Goal: Answer question/provide support: Share knowledge or assist other users

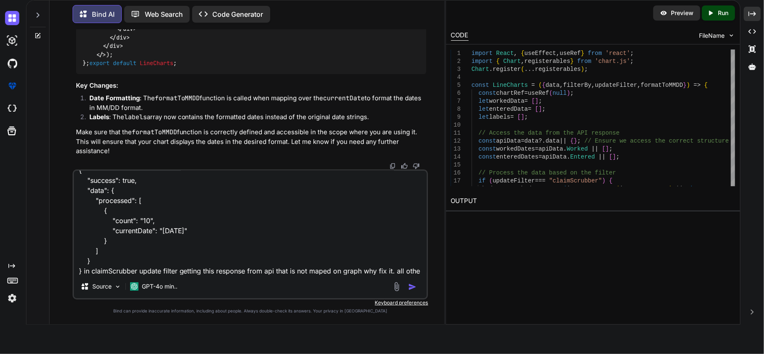
scroll to position [21, 0]
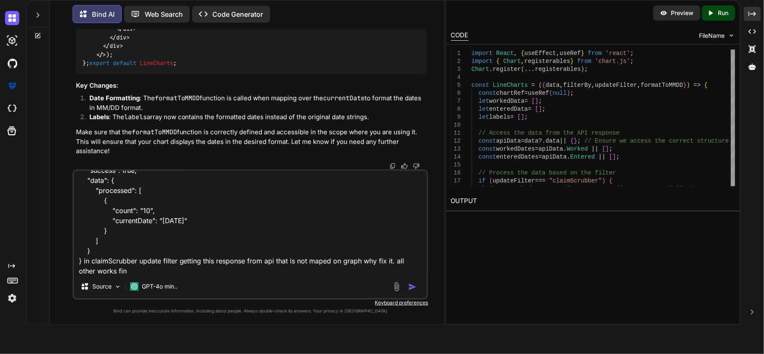
type textarea "{ "success": true, "data": { "processed": [ { "count": "10", "currentDate": "[D…"
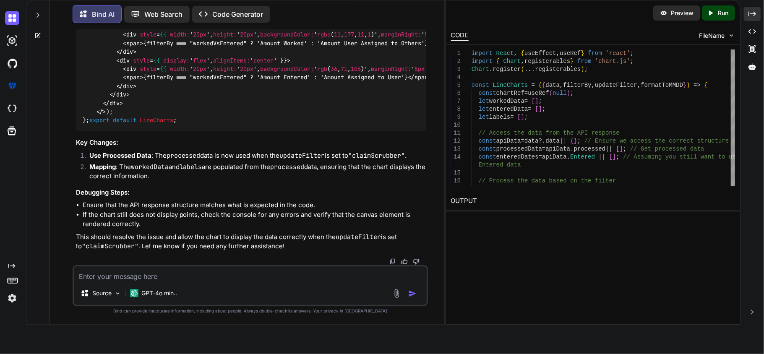
scroll to position [18367, 0]
click at [230, 275] on textarea at bounding box center [250, 274] width 353 height 15
type textarea "no keep old functioandal data add for new procssedata if i get it and display o…"
click at [411, 294] on img "button" at bounding box center [412, 294] width 8 height 8
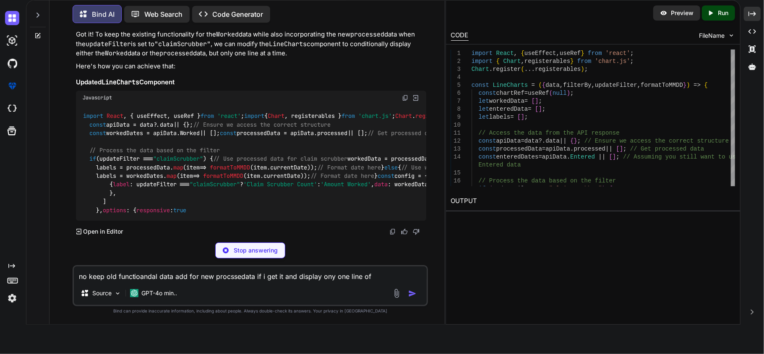
scroll to position [19725, 0]
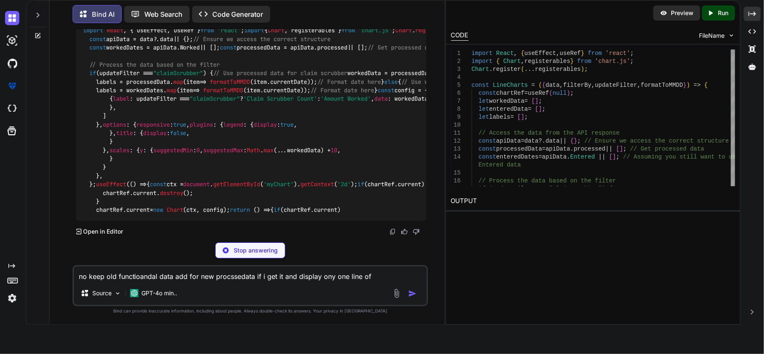
click at [133, 157] on code "import React , { useEffect, useRef } from 'react' ; import { Chart , registerab…" at bounding box center [585, 120] width 1004 height 188
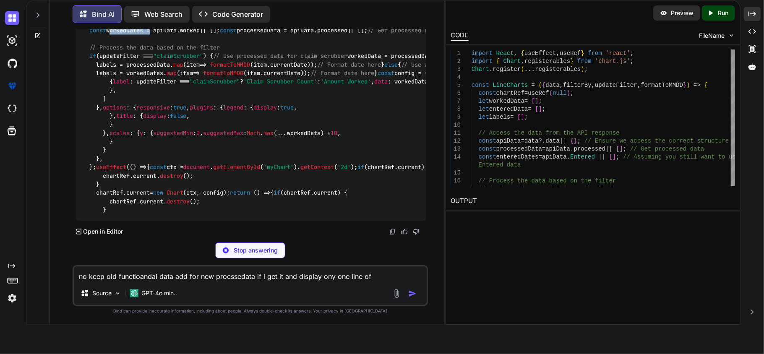
click at [133, 157] on code "import React , { useEffect, useRef } from 'react' ; import { Chart , registerab…" at bounding box center [585, 111] width 1004 height 206
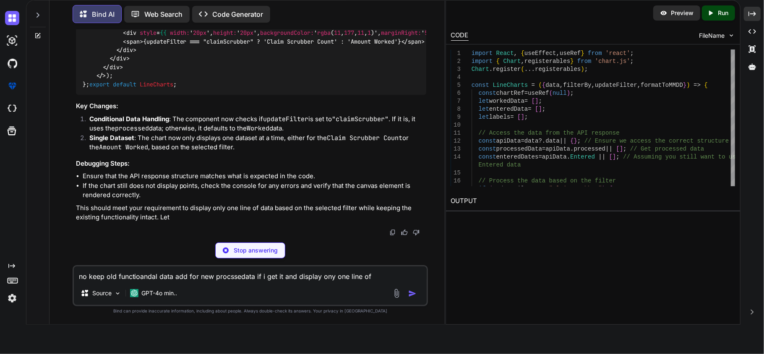
scroll to position [20341, 0]
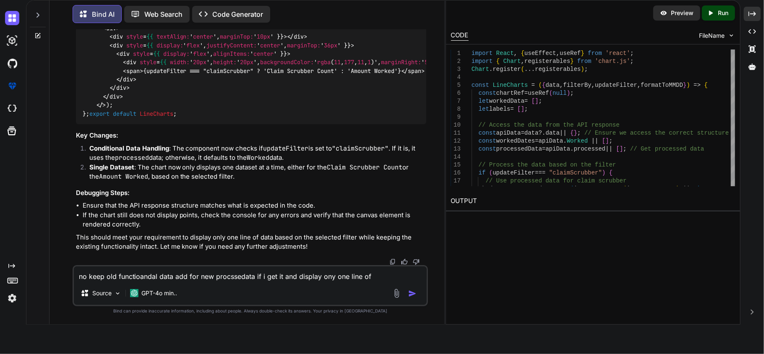
click at [257, 284] on div "no keep old functioandal data add for new procssedata if i get it and display o…" at bounding box center [251, 285] width 356 height 41
click at [319, 281] on textarea "no keep old functioandal data add for new procssedata if i get it and display o…" at bounding box center [250, 274] width 353 height 15
type textarea "i think you rmoved entered keep as its just add for proceesed data"
click at [412, 291] on img "button" at bounding box center [412, 294] width 8 height 8
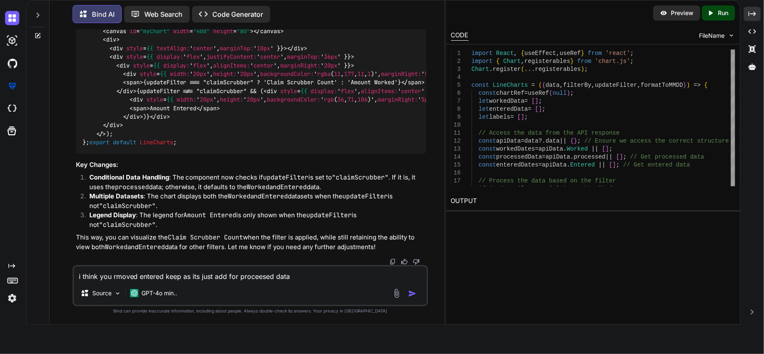
scroll to position [20750, 0]
click at [301, 276] on textarea "i think you rmoved entered keep as its just add for proceesed data" at bounding box center [250, 274] width 353 height 15
type textarea "m"
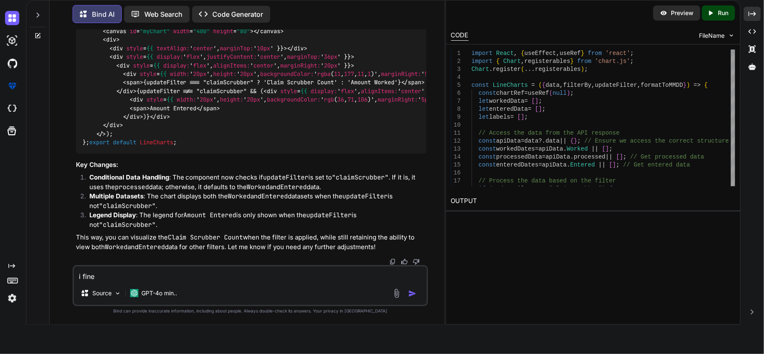
click at [222, 274] on textarea "i fine" at bounding box center [250, 274] width 353 height 15
click at [282, 276] on textarea "mapped with my code base i did cleanup and dataformate using helper function" at bounding box center [250, 274] width 353 height 15
click at [274, 276] on textarea "mapped with my code base i did cleanup and dataformate using helper function" at bounding box center [250, 274] width 353 height 15
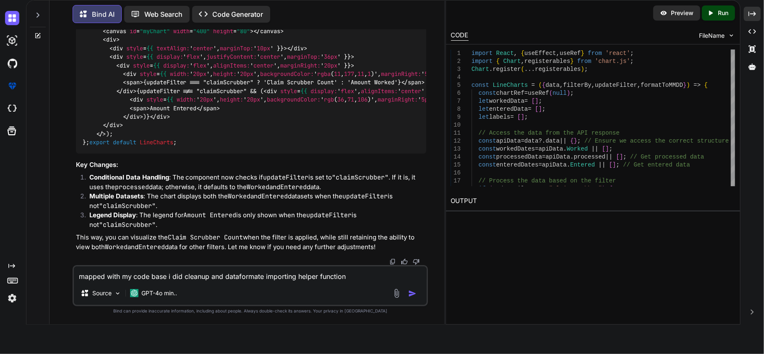
click at [358, 273] on textarea "mapped with my code base i did cleanup and dataformate importing helper function" at bounding box center [250, 274] width 353 height 15
paste textarea "import React, { useEffect, useRef } from 'react'; import { Chart, registerables…"
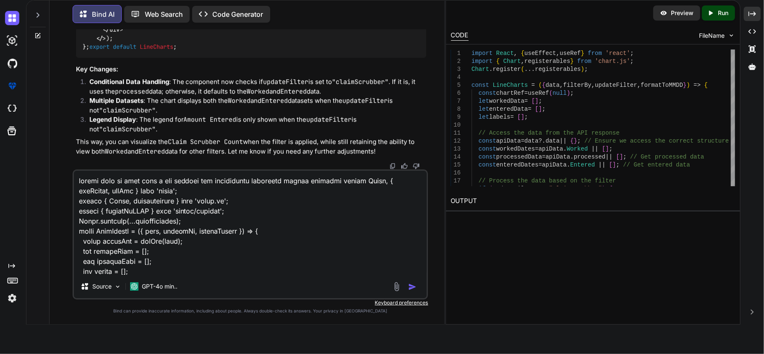
scroll to position [988, 0]
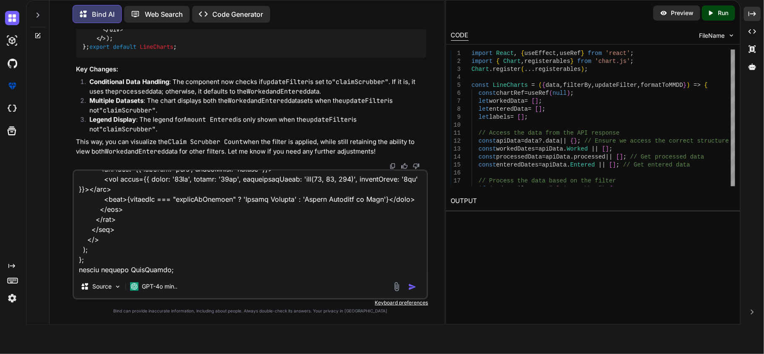
type textarea "mapped with my code base i did cleanup and dataformate importing helper functio…"
click at [414, 287] on img "button" at bounding box center [412, 287] width 8 height 8
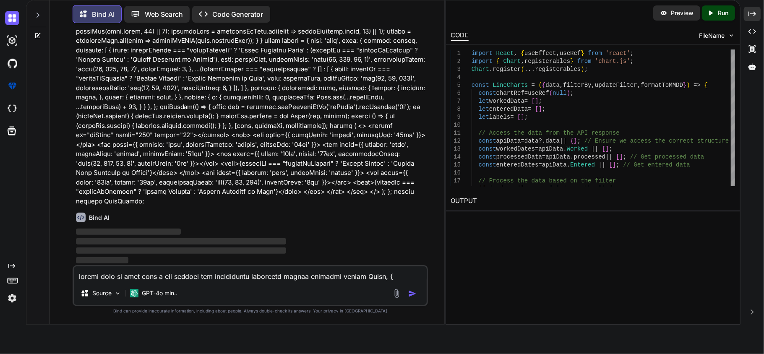
scroll to position [21975, 0]
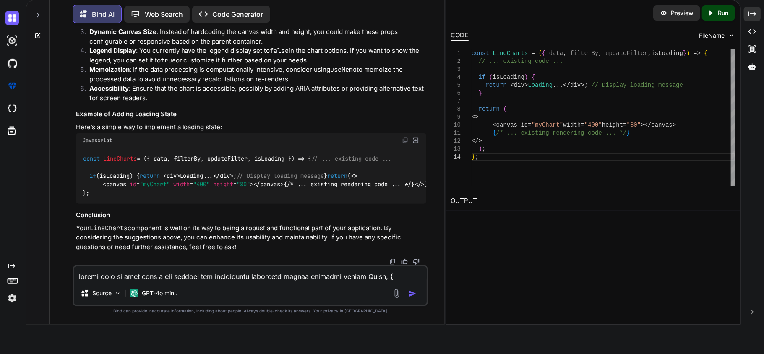
click at [239, 274] on textarea at bounding box center [250, 274] width 353 height 15
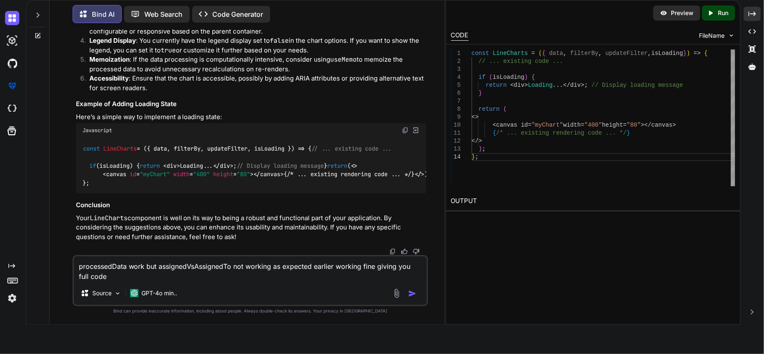
paste textarea "{ "success": true, "data": { "assigned": [ { "currentDate": "[DATE]", "count": …"
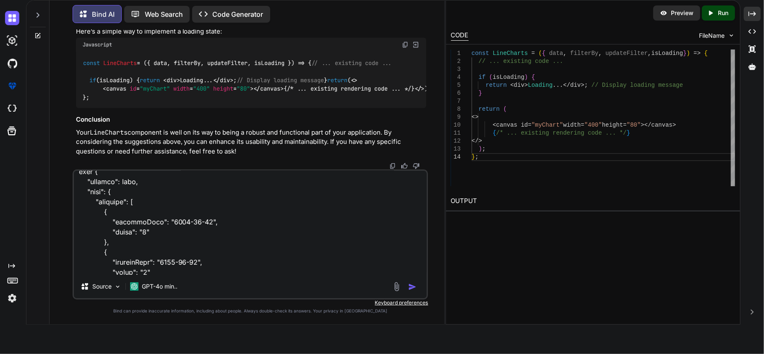
scroll to position [0, 0]
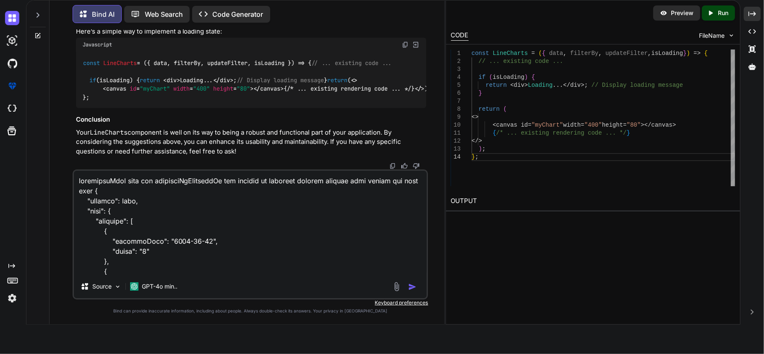
drag, startPoint x: 79, startPoint y: 192, endPoint x: 105, endPoint y: 192, distance: 25.6
click at [105, 192] on textarea at bounding box center [250, 223] width 353 height 104
click at [91, 192] on textarea at bounding box center [250, 223] width 353 height 104
type textarea "processedData work but assignedVsAssignedTo not working as expected earlier wor…"
click at [413, 287] on img "button" at bounding box center [412, 287] width 8 height 8
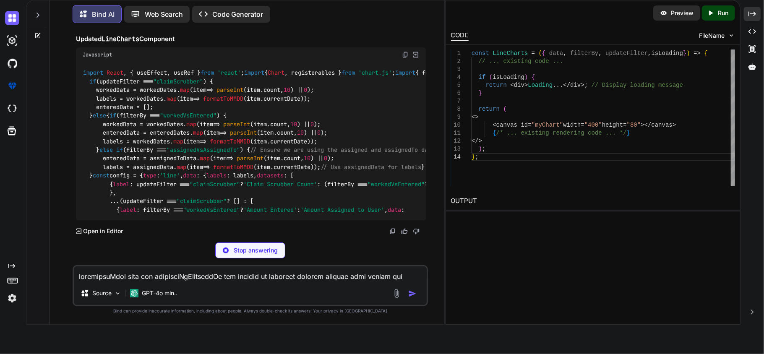
scroll to position [22985, 0]
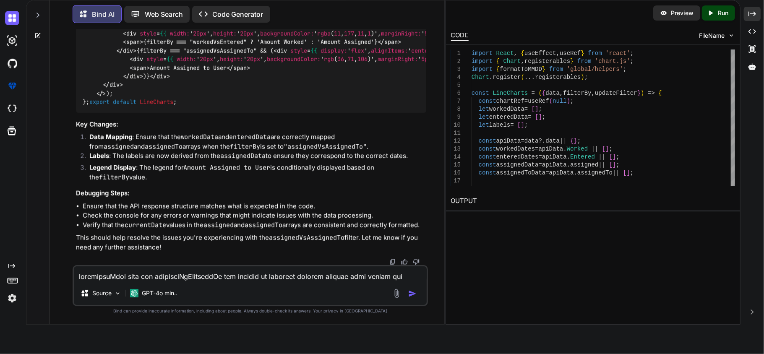
click at [222, 274] on textarea at bounding box center [250, 274] width 353 height 15
type textarea "you handles proccesseDATA?"
click at [408, 289] on div at bounding box center [406, 294] width 28 height 10
click at [410, 294] on img "button" at bounding box center [412, 294] width 8 height 8
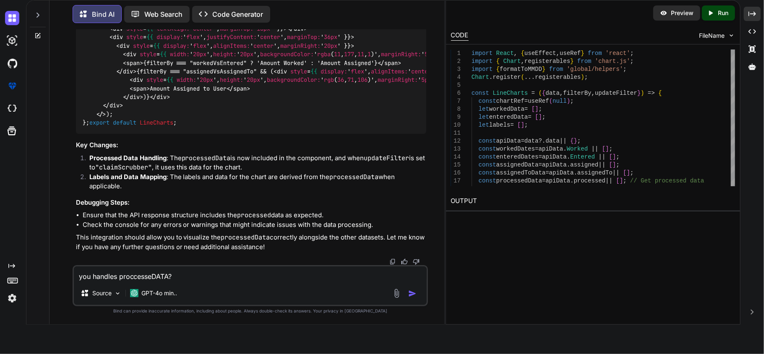
scroll to position [24000, 0]
click at [228, 274] on textarea "you handles proccesseDATA?" at bounding box center [250, 274] width 353 height 15
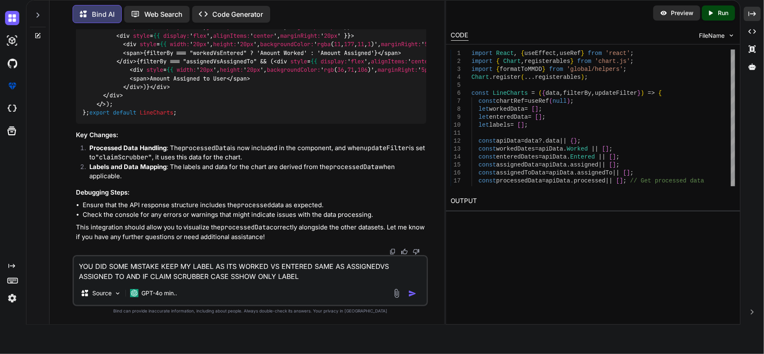
type textarea "YOU DID SOME MISTAKE KEEP MY LABEL AS ITS WORKED VS ENTERED SAME AS ASSIGNEDVS …"
click at [413, 290] on img "button" at bounding box center [412, 294] width 8 height 8
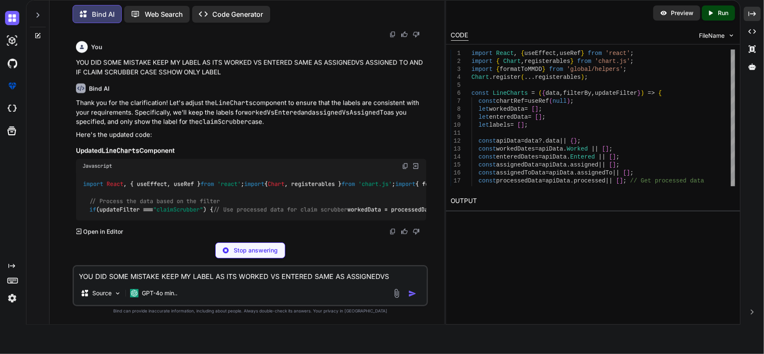
scroll to position [25497, 0]
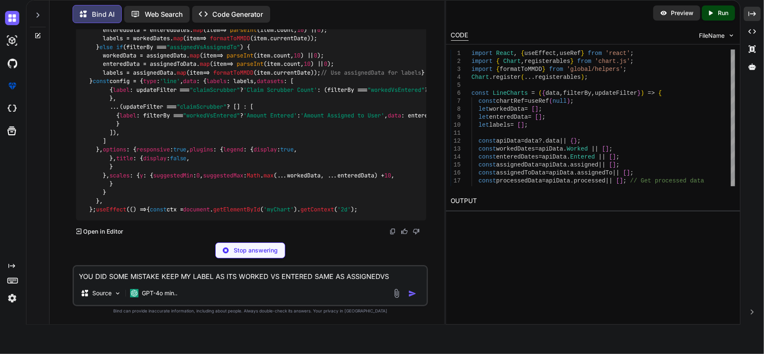
click at [275, 136] on div "import React , { useEffect, useRef } from 'react' ; import { Chart , registerab…" at bounding box center [251, 89] width 351 height 261
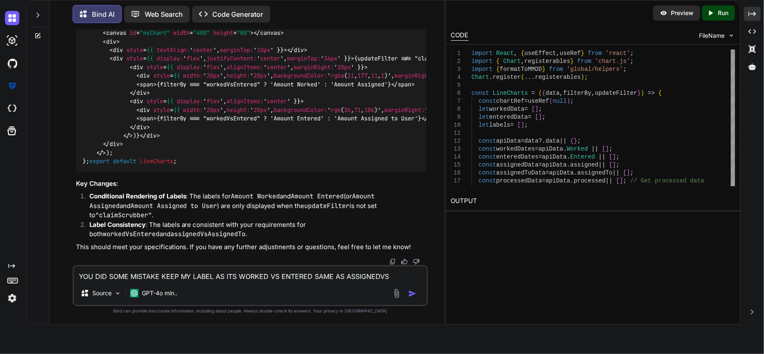
scroll to position [25457, 0]
click at [214, 273] on textarea "YOU DID SOME MISTAKE KEEP MY LABEL AS ITS WORKED VS ENTERED SAME AS ASSIGNEDVS …" at bounding box center [250, 274] width 353 height 15
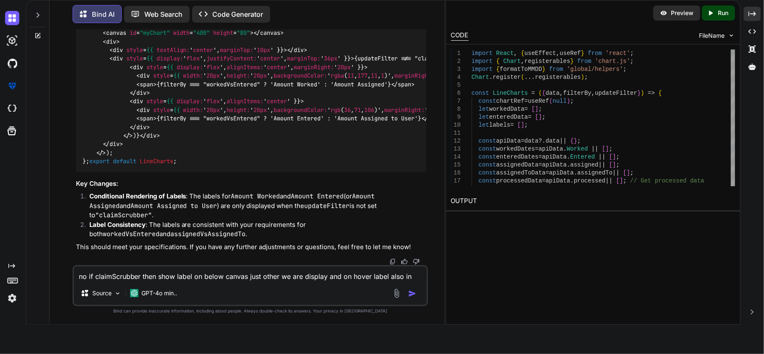
type textarea "no if claimScrubber then show label on below canvas just other we are display a…"
click at [410, 293] on img "button" at bounding box center [412, 294] width 8 height 8
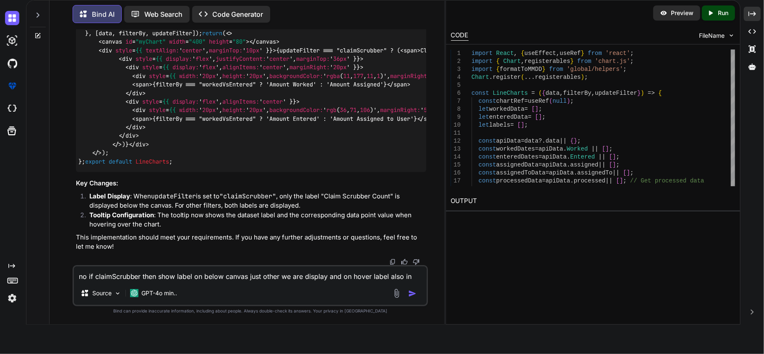
scroll to position [26618, 0]
click at [222, 279] on textarea "no if claimScrubber then show label on below canvas just other we are display a…" at bounding box center [250, 274] width 353 height 15
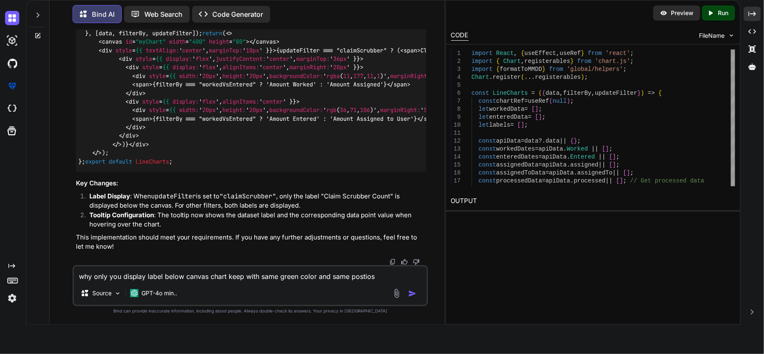
type textarea "why only you display label below canvas chart keep with same green color and sa…"
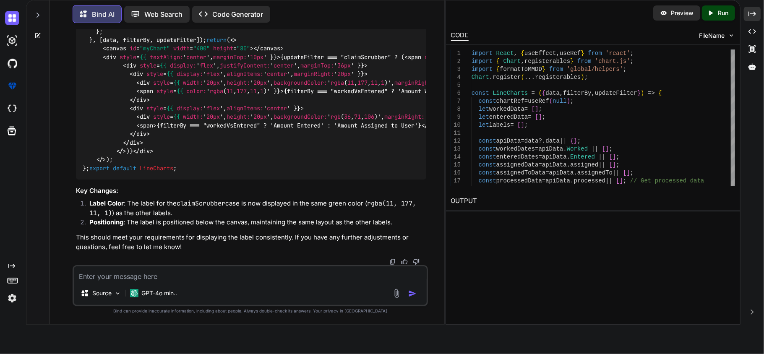
scroll to position [27890, 0]
drag, startPoint x: 405, startPoint y: 174, endPoint x: 383, endPoint y: 185, distance: 24.4
click at [380, 227] on li "Positioning : The label is positioned below the canvas, maintaining the same la…" at bounding box center [255, 224] width 344 height 12
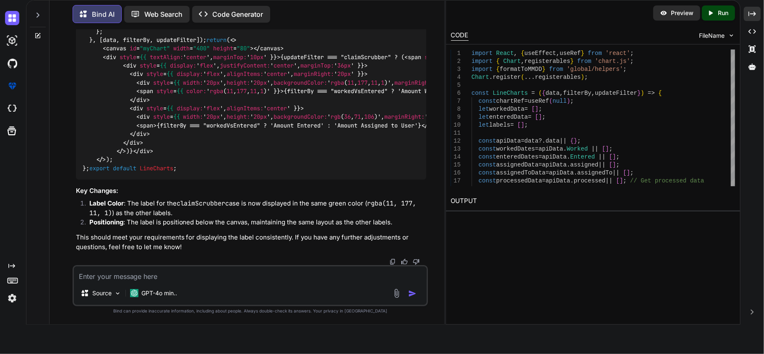
click at [245, 271] on textarea at bounding box center [250, 274] width 353 height 15
click at [255, 281] on textarea at bounding box center [250, 274] width 353 height 15
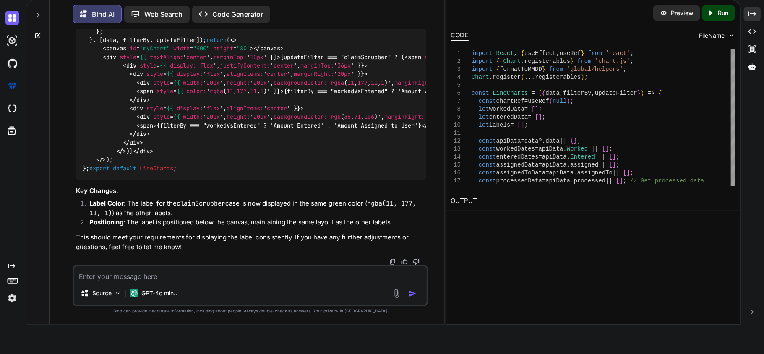
click at [271, 278] on textarea at bounding box center [250, 274] width 353 height 15
type textarea "omg keep same postion with back box then label like other show. but here only o…"
click at [410, 291] on img "button" at bounding box center [412, 294] width 8 height 8
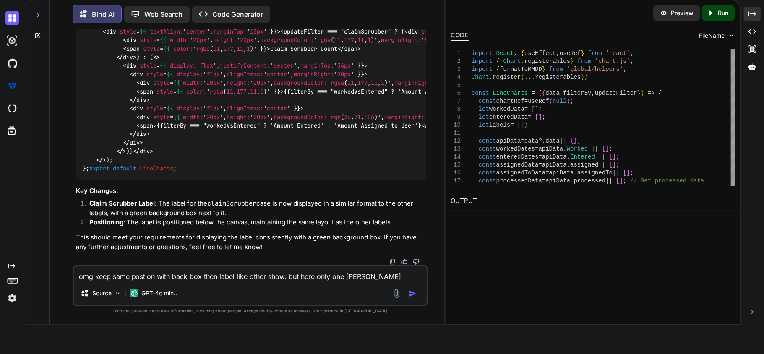
scroll to position [29201, 0]
click at [249, 277] on textarea "omg keep same postion with back box then label like other show. but here only o…" at bounding box center [250, 274] width 353 height 15
type textarea "text color always black just box color will be"
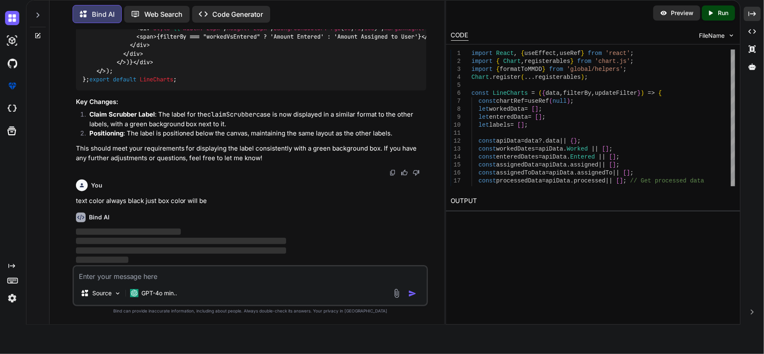
scroll to position [30427, 0]
